Goal: Navigation & Orientation: Find specific page/section

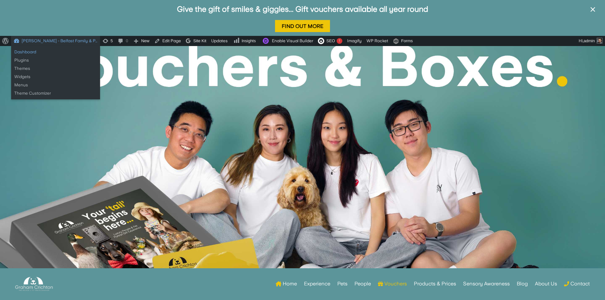
click at [18, 52] on link "Dashboard" at bounding box center [55, 52] width 89 height 8
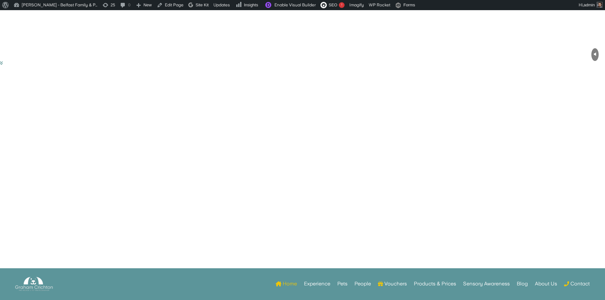
scroll to position [64, 0]
